Goal: Navigation & Orientation: Find specific page/section

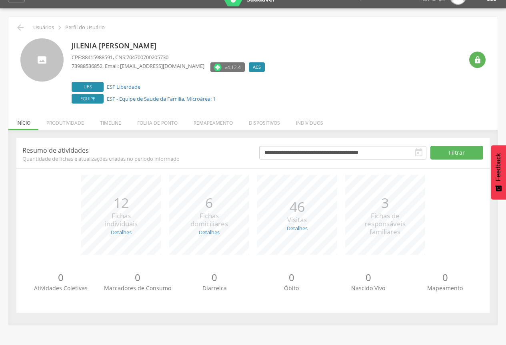
scroll to position [24, 0]
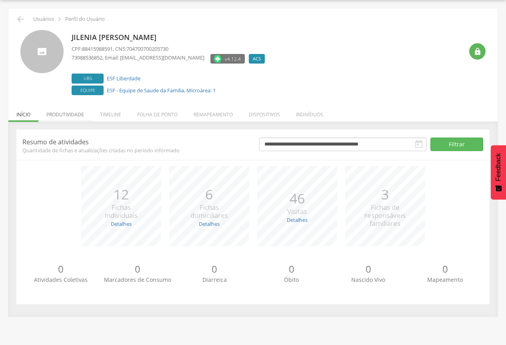
click at [66, 115] on li "Produtividade" at bounding box center [65, 112] width 54 height 19
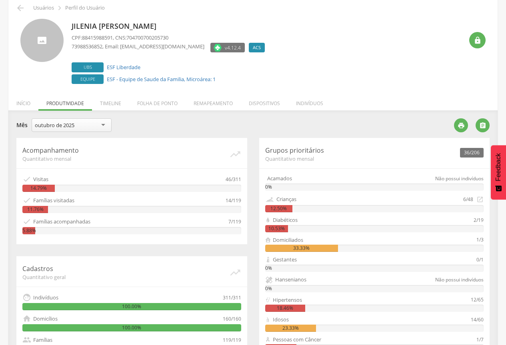
scroll to position [3, 0]
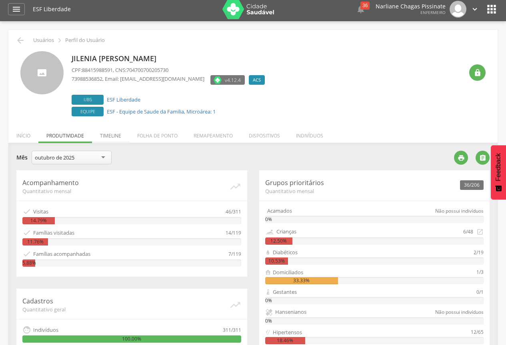
click at [112, 136] on li "Timeline" at bounding box center [110, 133] width 37 height 19
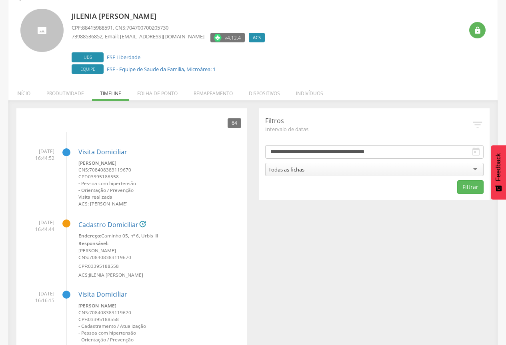
scroll to position [43, 0]
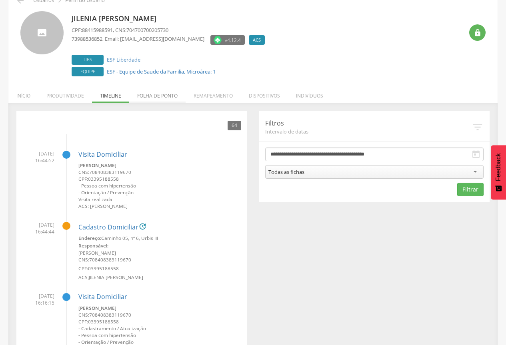
click at [159, 97] on li "Folha de ponto" at bounding box center [157, 93] width 56 height 19
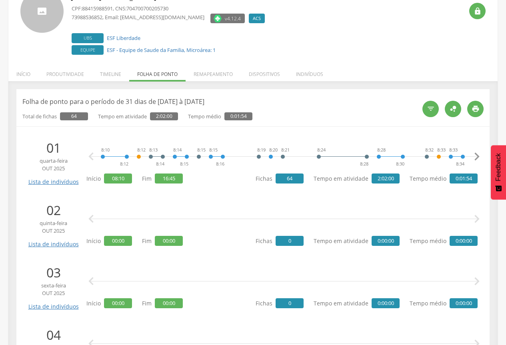
scroll to position [83, 0]
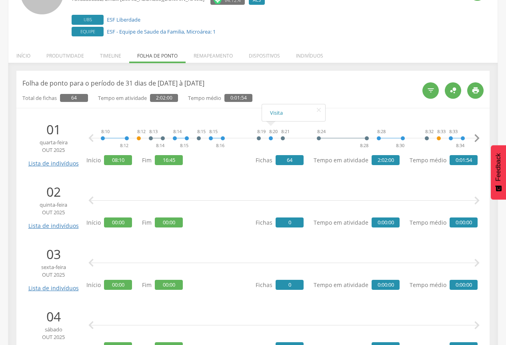
click at [342, 87] on p "Folha de ponto para o período de 31 dias de [DATE] à [DATE]" at bounding box center [219, 83] width 394 height 9
click at [212, 57] on li "Remapeamento" at bounding box center [213, 53] width 55 height 19
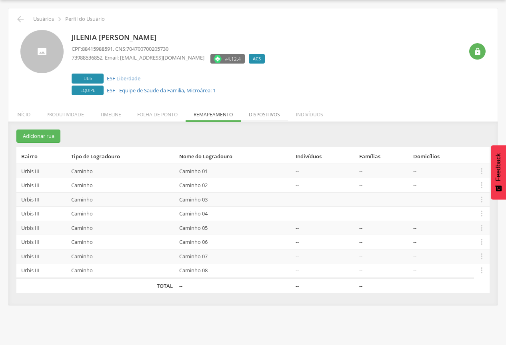
click at [256, 112] on li "Dispositivos" at bounding box center [264, 112] width 47 height 19
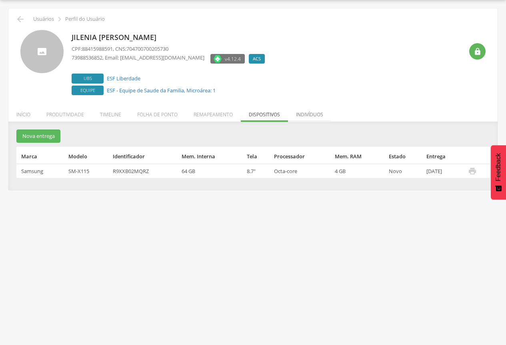
click at [312, 111] on li "Indivíduos" at bounding box center [309, 112] width 43 height 19
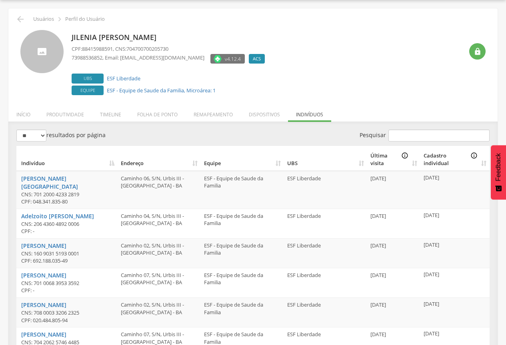
scroll to position [83, 0]
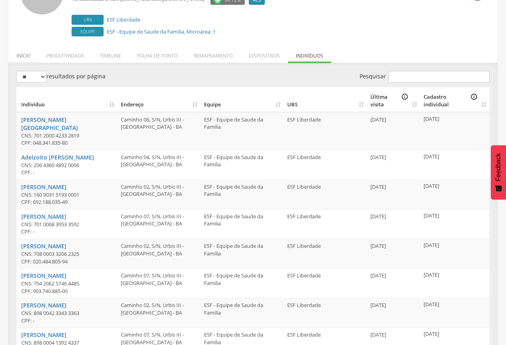
click at [27, 57] on li "Início" at bounding box center [23, 53] width 30 height 19
